Goal: Transaction & Acquisition: Purchase product/service

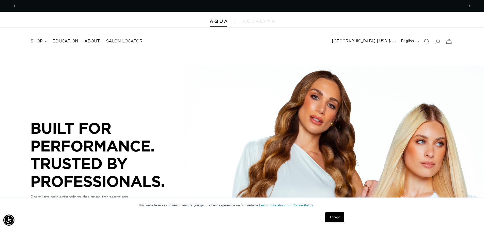
scroll to position [0, 448]
click at [44, 40] on summary "shop" at bounding box center [38, 41] width 22 height 11
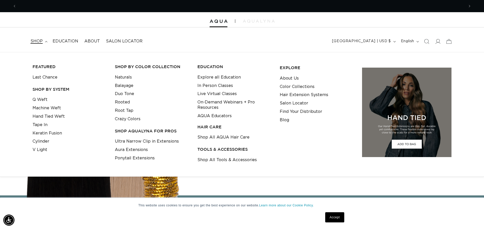
scroll to position [0, 0]
click at [46, 126] on link "Tape In" at bounding box center [40, 125] width 15 height 8
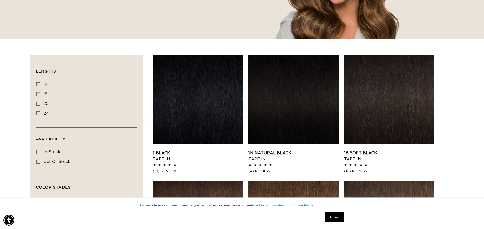
scroll to position [0, 448]
click at [38, 114] on icon at bounding box center [38, 113] width 4 height 4
click at [38, 114] on input "24" 24" (27 products)" at bounding box center [38, 113] width 4 height 4
checkbox input "true"
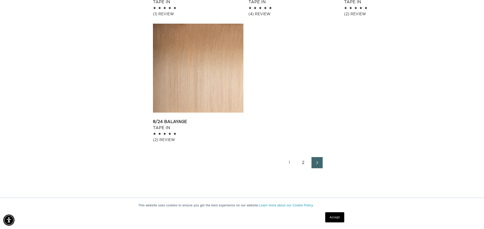
scroll to position [0, 448]
click at [302, 165] on link "2" at bounding box center [303, 162] width 11 height 11
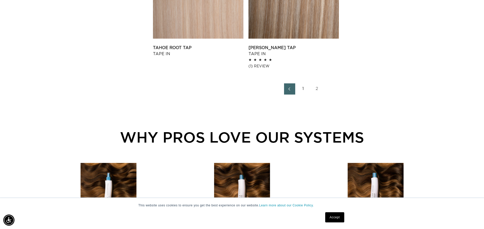
click at [304, 89] on link "1" at bounding box center [303, 88] width 11 height 11
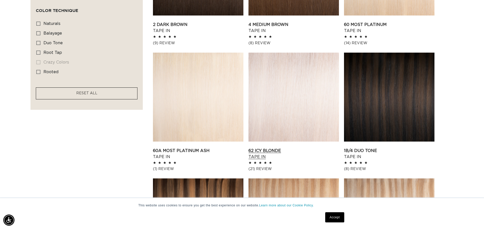
click at [272, 148] on link "62 Icy Blonde Tape In" at bounding box center [294, 154] width 90 height 12
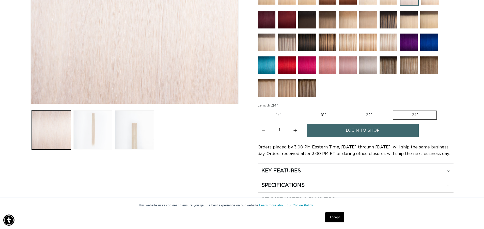
scroll to position [0, 448]
click at [87, 124] on button "Load image 2 in gallery view" at bounding box center [92, 129] width 39 height 39
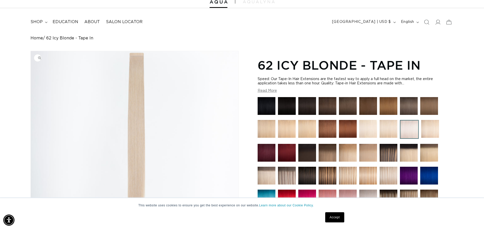
scroll to position [0, 896]
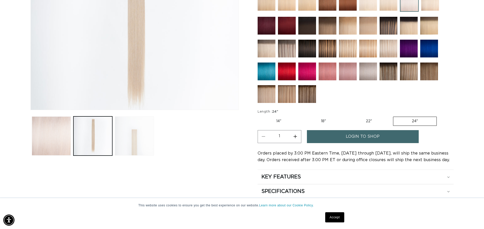
click at [128, 140] on button "Load image 3 in gallery view" at bounding box center [134, 135] width 39 height 39
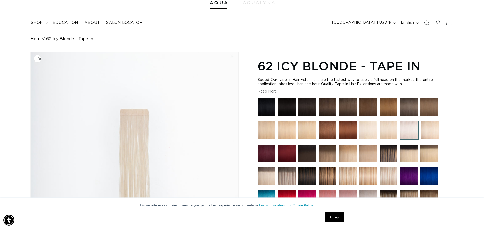
scroll to position [0, 0]
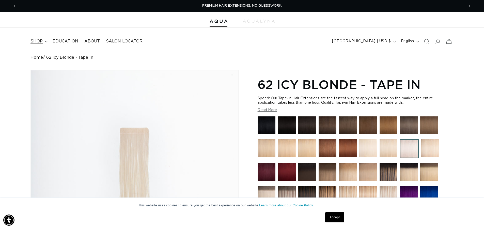
click at [43, 39] on summary "shop" at bounding box center [38, 41] width 22 height 11
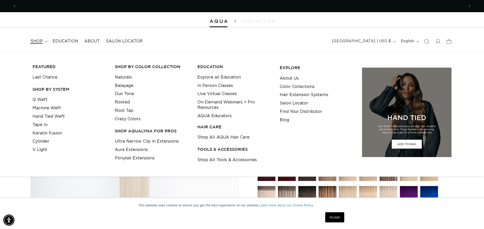
scroll to position [0, 448]
click at [41, 101] on link "Q Weft" at bounding box center [40, 100] width 15 height 8
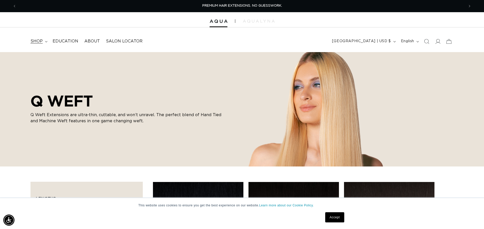
click at [47, 42] on icon at bounding box center [46, 42] width 3 height 2
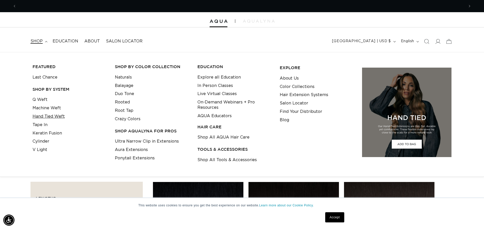
scroll to position [0, 896]
click at [45, 114] on link "Hand Tied Weft" at bounding box center [49, 116] width 32 height 8
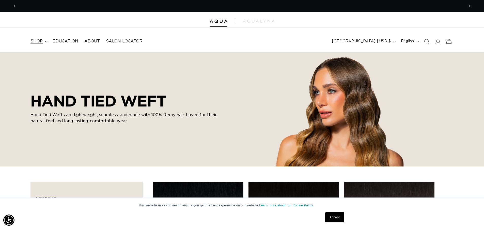
click at [43, 45] on summary "shop" at bounding box center [38, 41] width 22 height 11
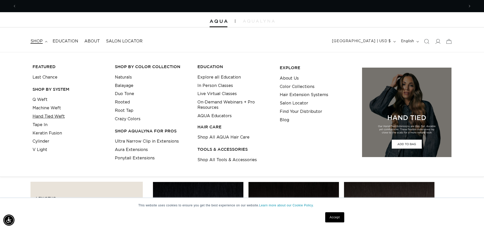
scroll to position [0, 896]
click at [40, 133] on link "Keratin Fusion" at bounding box center [47, 133] width 29 height 8
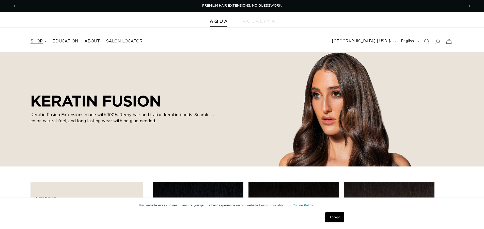
click at [45, 44] on summary "shop" at bounding box center [38, 41] width 22 height 11
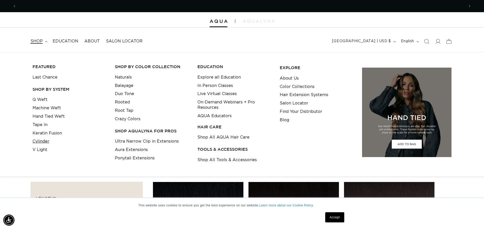
click at [41, 141] on link "Cylinder" at bounding box center [41, 141] width 17 height 8
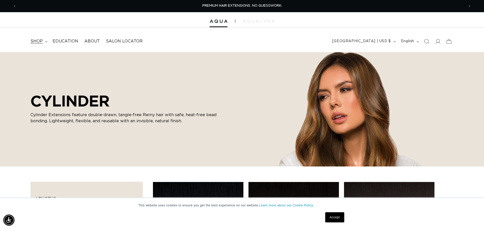
click at [42, 41] on span "shop" at bounding box center [37, 41] width 12 height 5
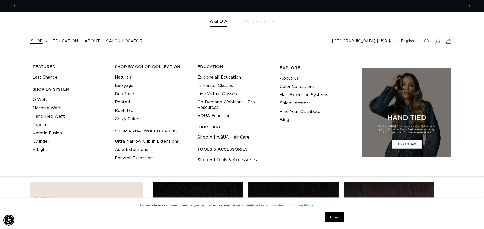
scroll to position [0, 448]
click at [39, 149] on link "V Light" at bounding box center [40, 150] width 15 height 8
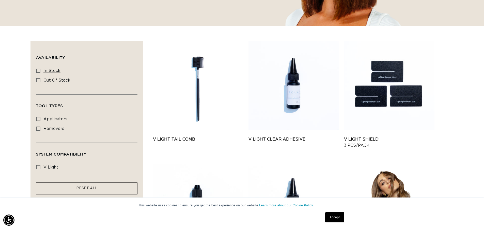
scroll to position [153, 0]
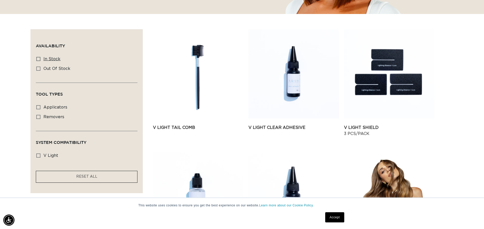
click at [42, 61] on label "In stock In stock (5 products)" at bounding box center [85, 59] width 98 height 10
click at [40, 61] on input "In stock In stock (5 products)" at bounding box center [38, 59] width 4 height 4
checkbox input "true"
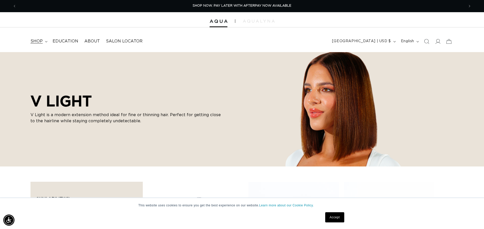
click at [41, 41] on span "shop" at bounding box center [37, 41] width 12 height 5
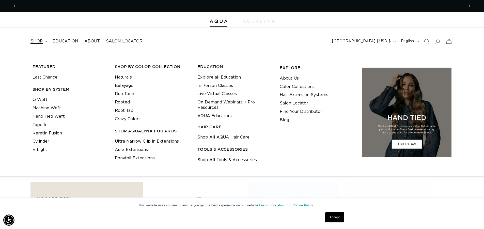
scroll to position [0, 896]
click at [44, 125] on link "Tape In" at bounding box center [40, 125] width 15 height 8
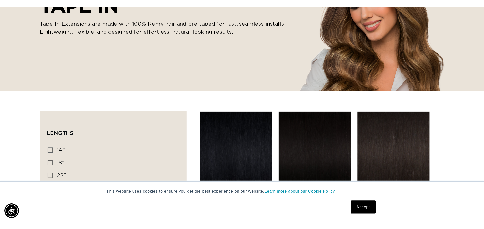
scroll to position [0, 448]
